Goal: Information Seeking & Learning: Check status

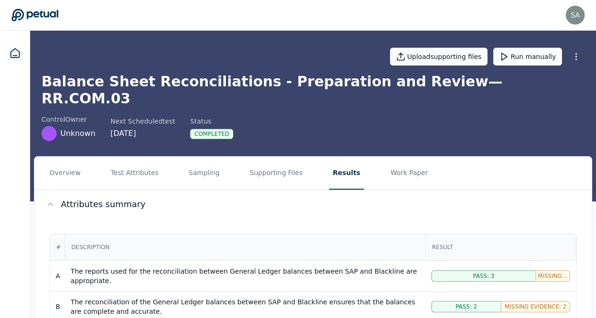
scroll to position [259, 0]
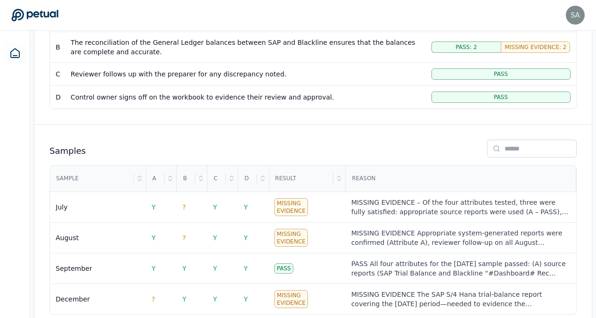
drag, startPoint x: 596, startPoint y: 165, endPoint x: 595, endPoint y: 138, distance: 27.4
click at [595, 138] on div "Overview Test Attributes Sampling Supporting Files Results Work Paper Attribute…" at bounding box center [313, 121] width 566 height 448
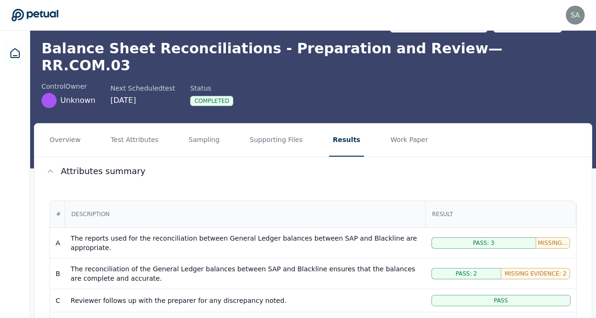
scroll to position [14, 0]
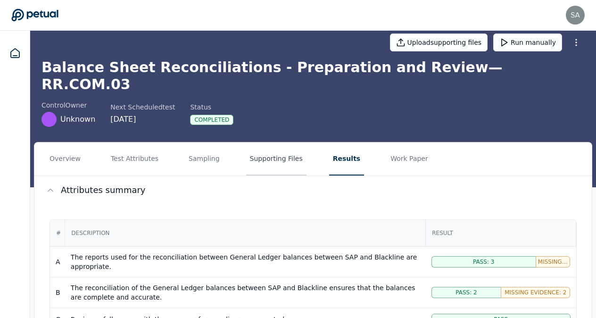
click at [270, 145] on button "Supporting Files" at bounding box center [276, 158] width 60 height 33
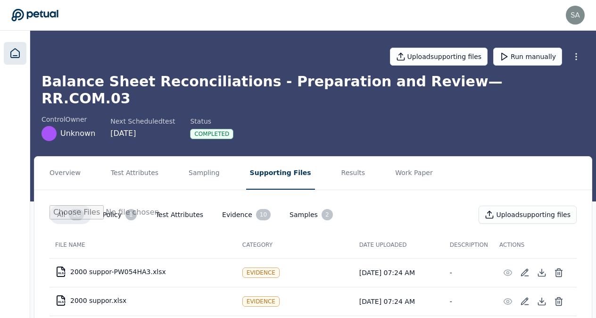
click at [17, 56] on icon at bounding box center [14, 53] width 11 height 11
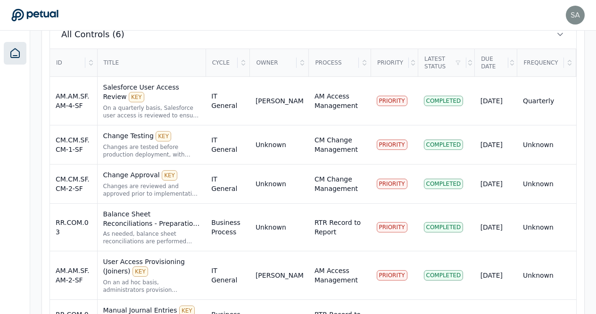
scroll to position [362, 0]
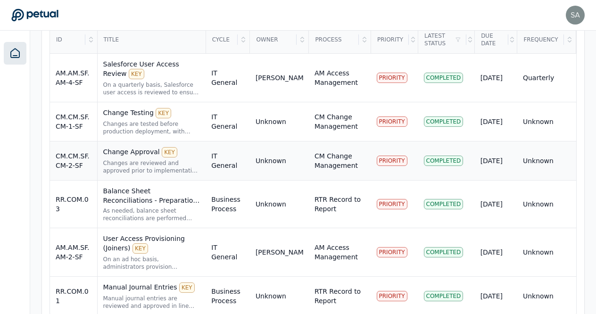
click at [120, 147] on div "Change Approval KEY" at bounding box center [151, 152] width 97 height 10
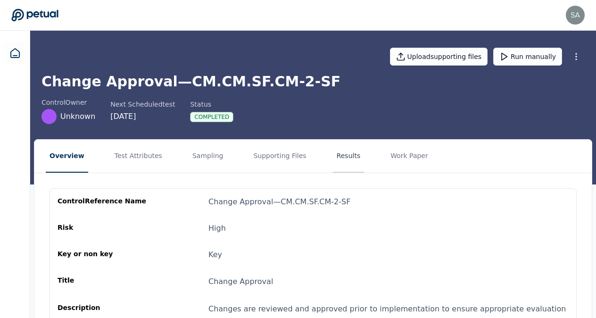
click at [333, 155] on button "Results" at bounding box center [349, 156] width 32 height 33
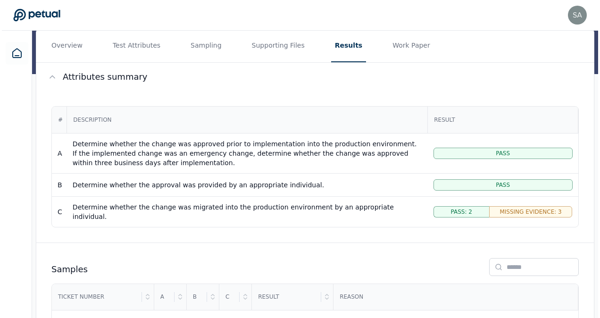
scroll to position [113, 0]
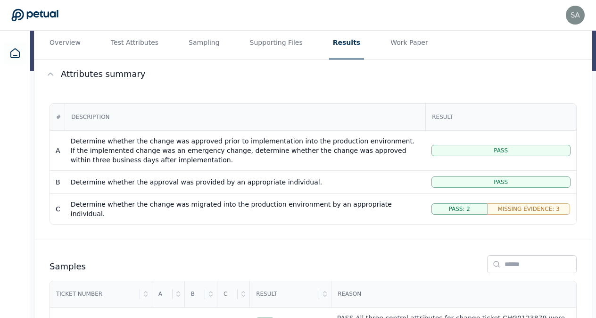
click at [361, 203] on div "Determine whether the change was migrated into the production environment by an…" at bounding box center [245, 208] width 349 height 19
click at [508, 205] on span "Missing Evidence: 3" at bounding box center [528, 209] width 62 height 8
click at [335, 202] on div "Determine whether the change was migrated into the production environment by an…" at bounding box center [245, 208] width 349 height 19
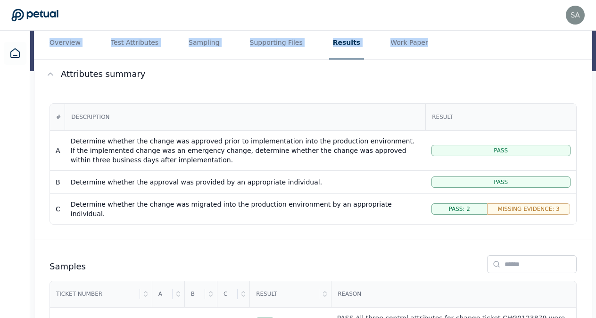
drag, startPoint x: 592, startPoint y: 59, endPoint x: 597, endPoint y: 30, distance: 29.6
click at [596, 30] on html "[PERSON_NAME][EMAIL_ADDRESS][PERSON_NAME][DOMAIN_NAME] [PERSON_NAME][DOMAIN_NAM…" at bounding box center [298, 189] width 596 height 605
click at [595, 36] on div "Overview Test Attributes Sampling Supporting Files Results Work Paper Attribute…" at bounding box center [313, 258] width 566 height 465
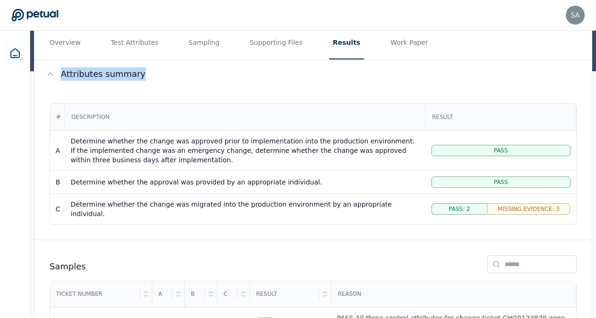
drag, startPoint x: 588, startPoint y: 40, endPoint x: 589, endPoint y: 102, distance: 62.3
click at [589, 102] on div "Overview Test Attributes Sampling Supporting Files Results Work Paper Attribute…" at bounding box center [313, 258] width 566 height 465
drag, startPoint x: 589, startPoint y: 102, endPoint x: 473, endPoint y: 71, distance: 120.2
click at [473, 71] on button "Attributes summary" at bounding box center [312, 74] width 557 height 28
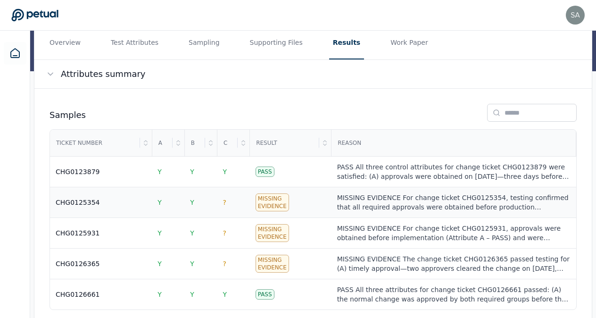
click at [277, 202] on div "Missing Evidence" at bounding box center [272, 202] width 33 height 18
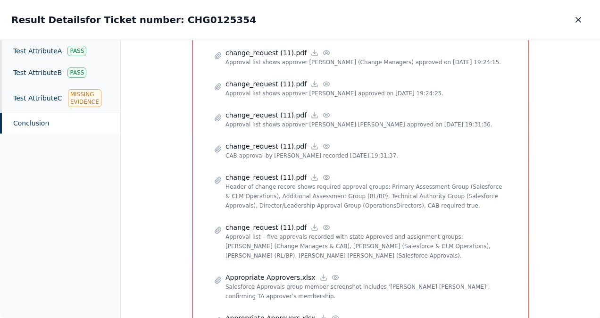
scroll to position [672, 0]
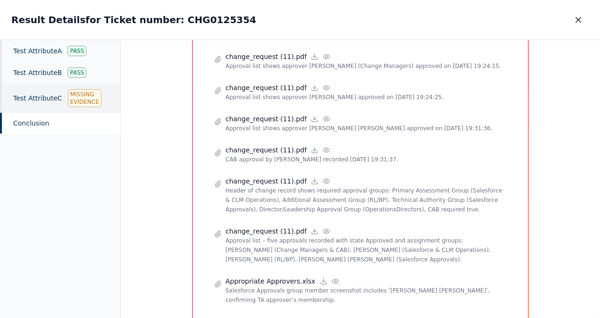
click at [76, 102] on div "Missing Evidence" at bounding box center [84, 98] width 33 height 18
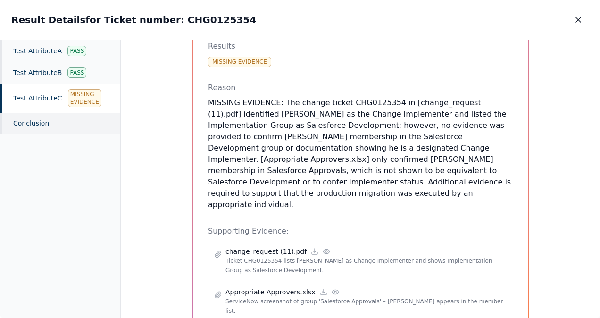
click at [30, 126] on div "Conclusion" at bounding box center [60, 123] width 120 height 21
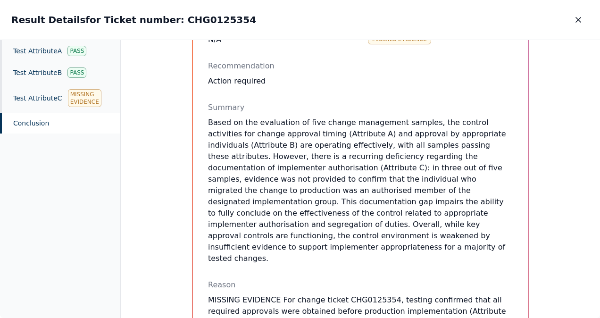
scroll to position [672, 0]
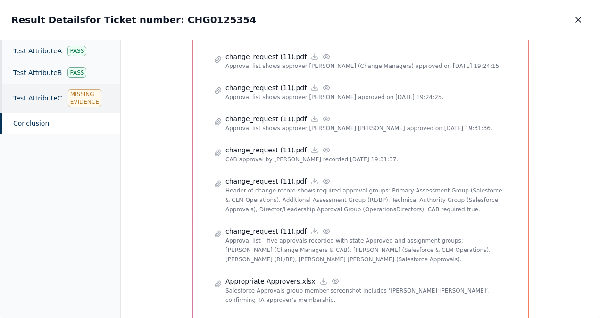
click at [74, 99] on div "Missing Evidence" at bounding box center [84, 98] width 33 height 18
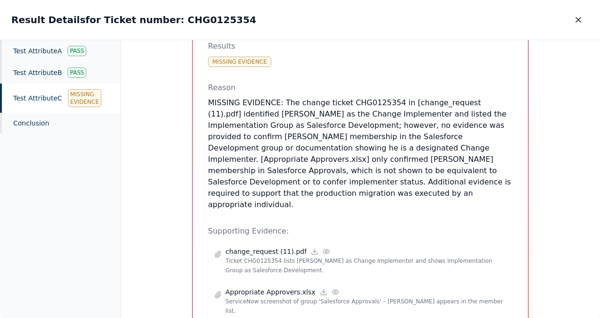
click at [595, 59] on div "Test Attribute C : Determine whether the change was migrated into the productio…" at bounding box center [360, 179] width 479 height 278
